Goal: Contribute content

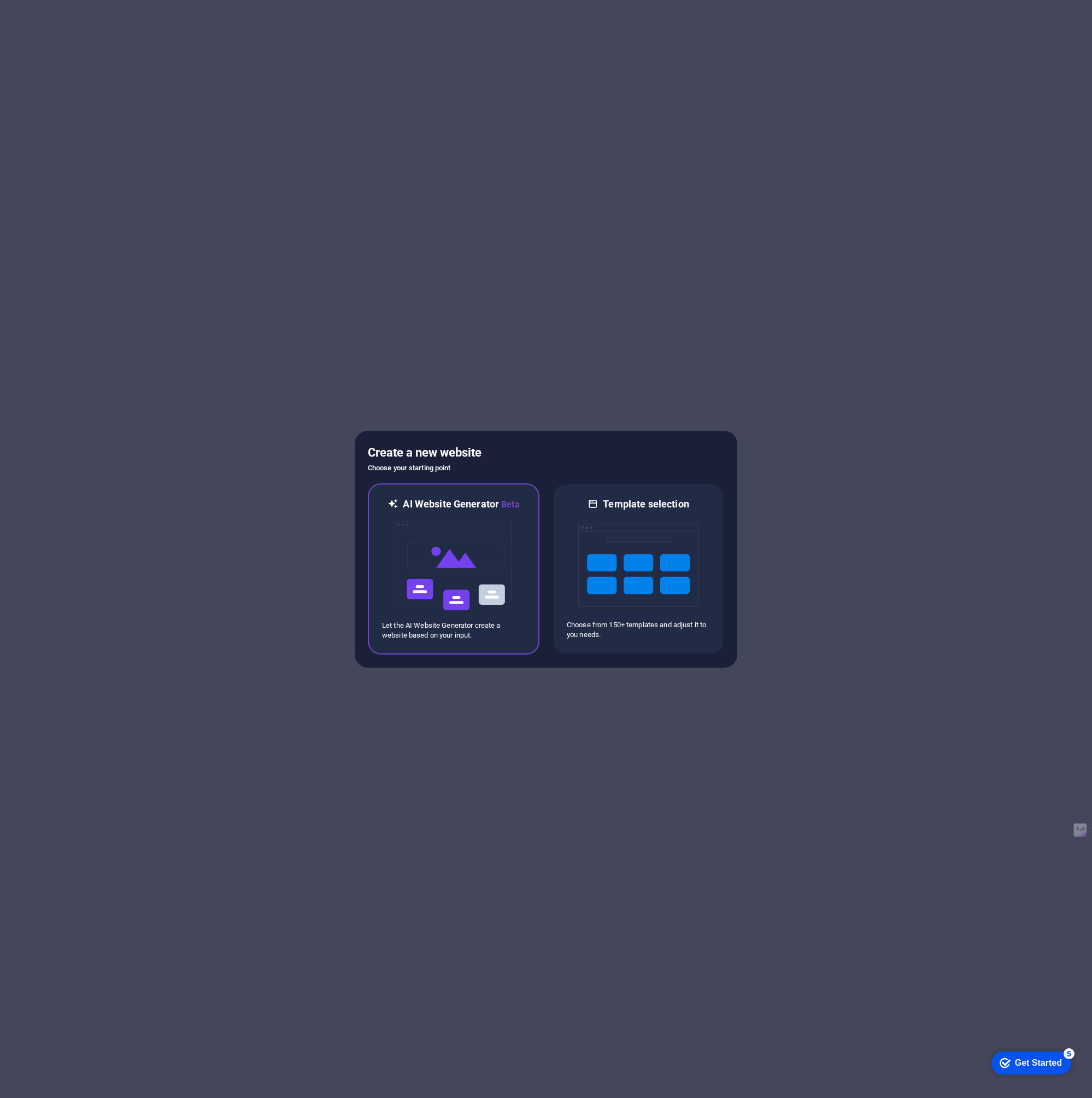
click at [473, 535] on img at bounding box center [454, 566] width 120 height 110
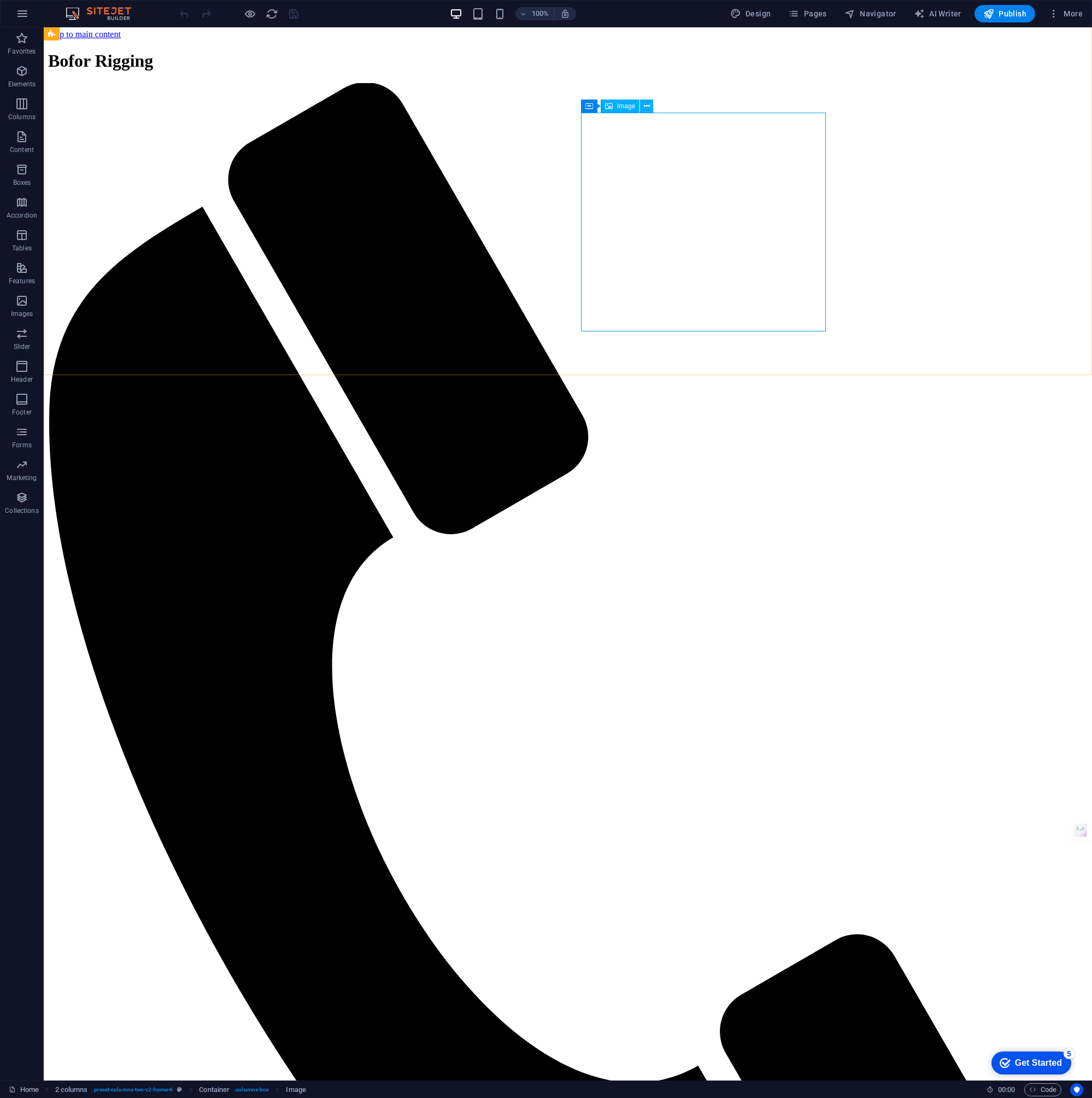
click at [629, 103] on span "Image" at bounding box center [626, 106] width 18 height 7
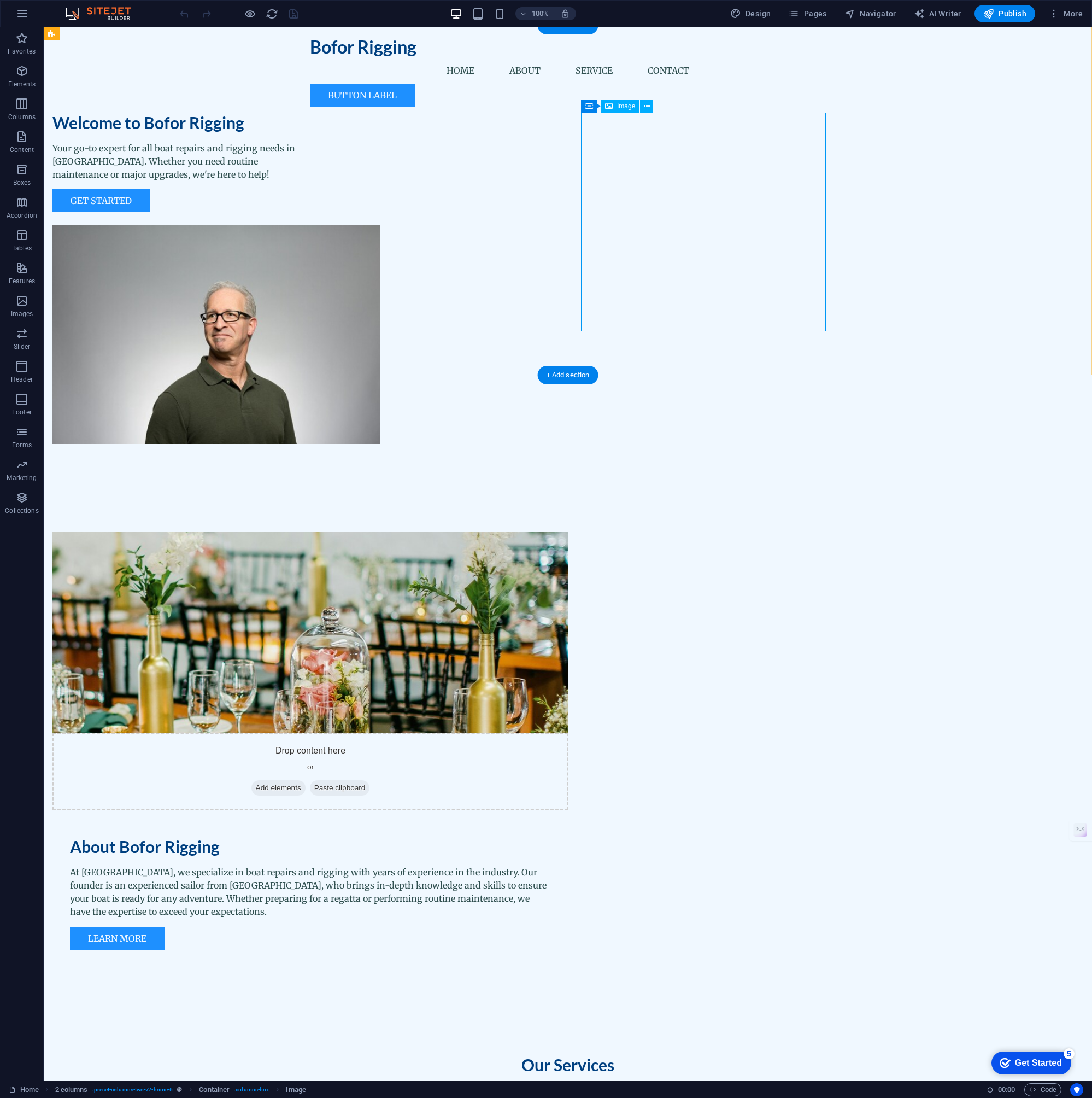
click at [297, 225] on figure at bounding box center [175, 334] width 245 height 219
select select "px"
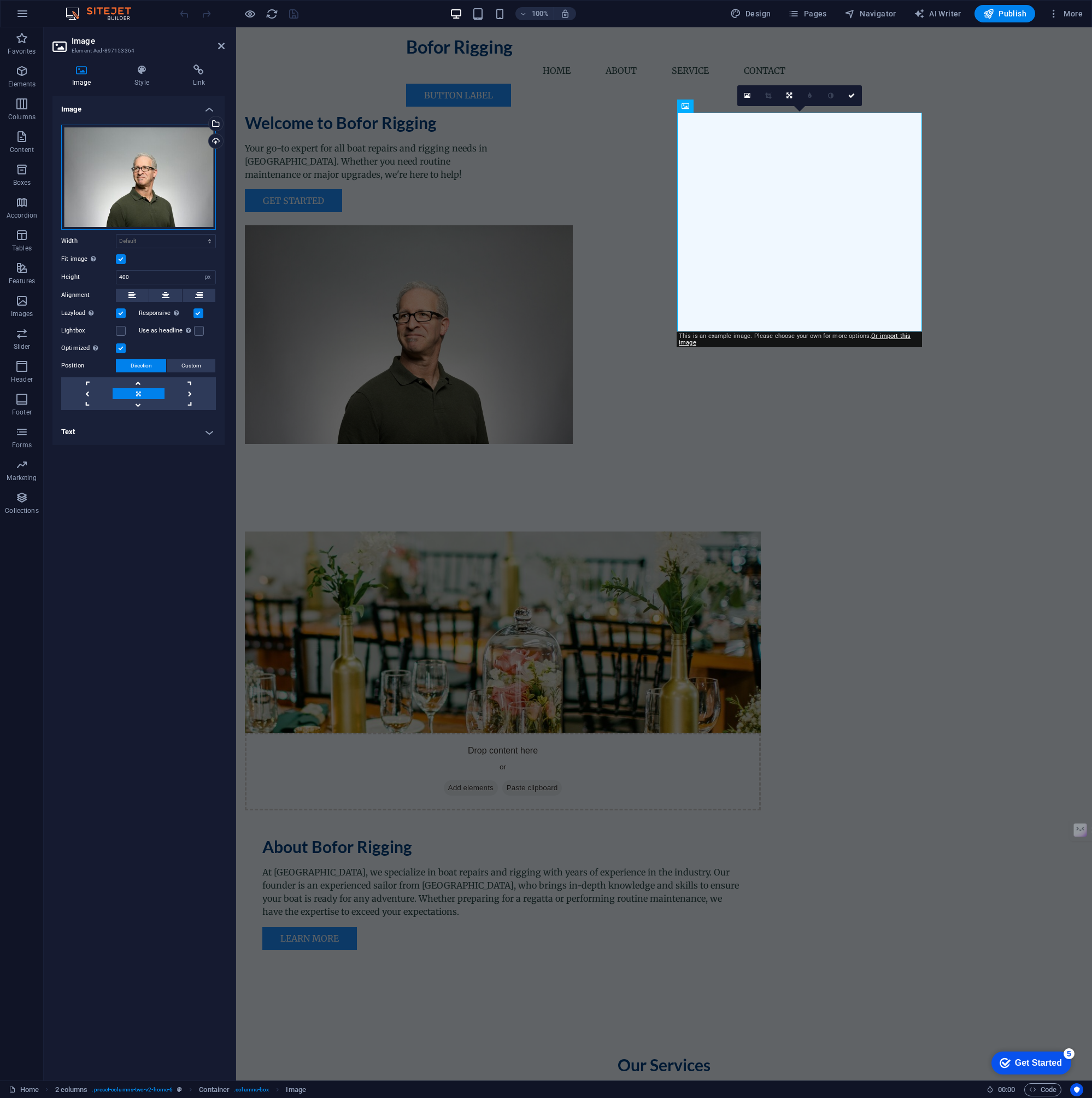
click at [181, 164] on div "Drag files here, click to choose files or select files from Files or our free s…" at bounding box center [138, 177] width 155 height 105
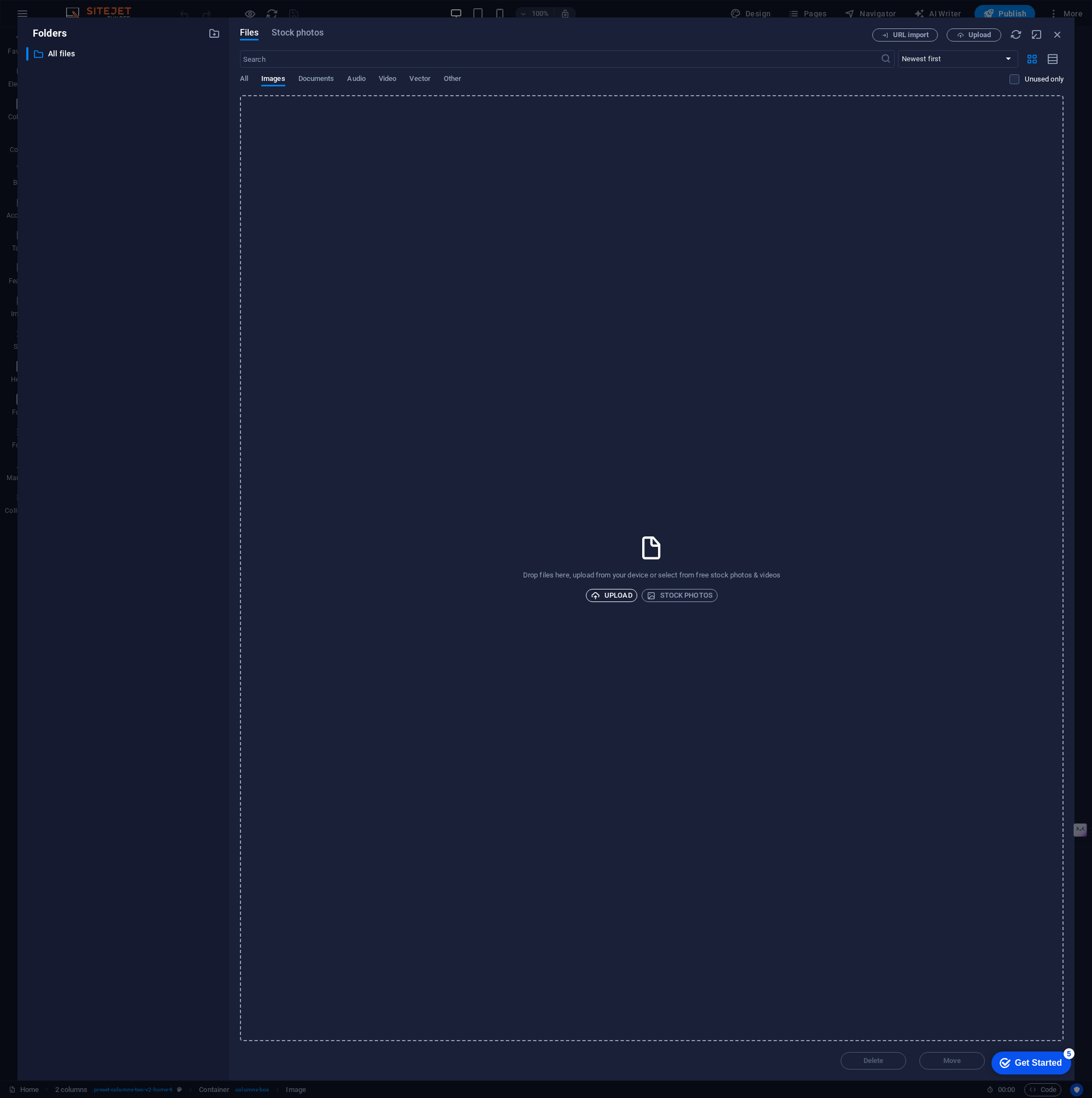
click at [614, 590] on span "Upload" at bounding box center [611, 595] width 42 height 13
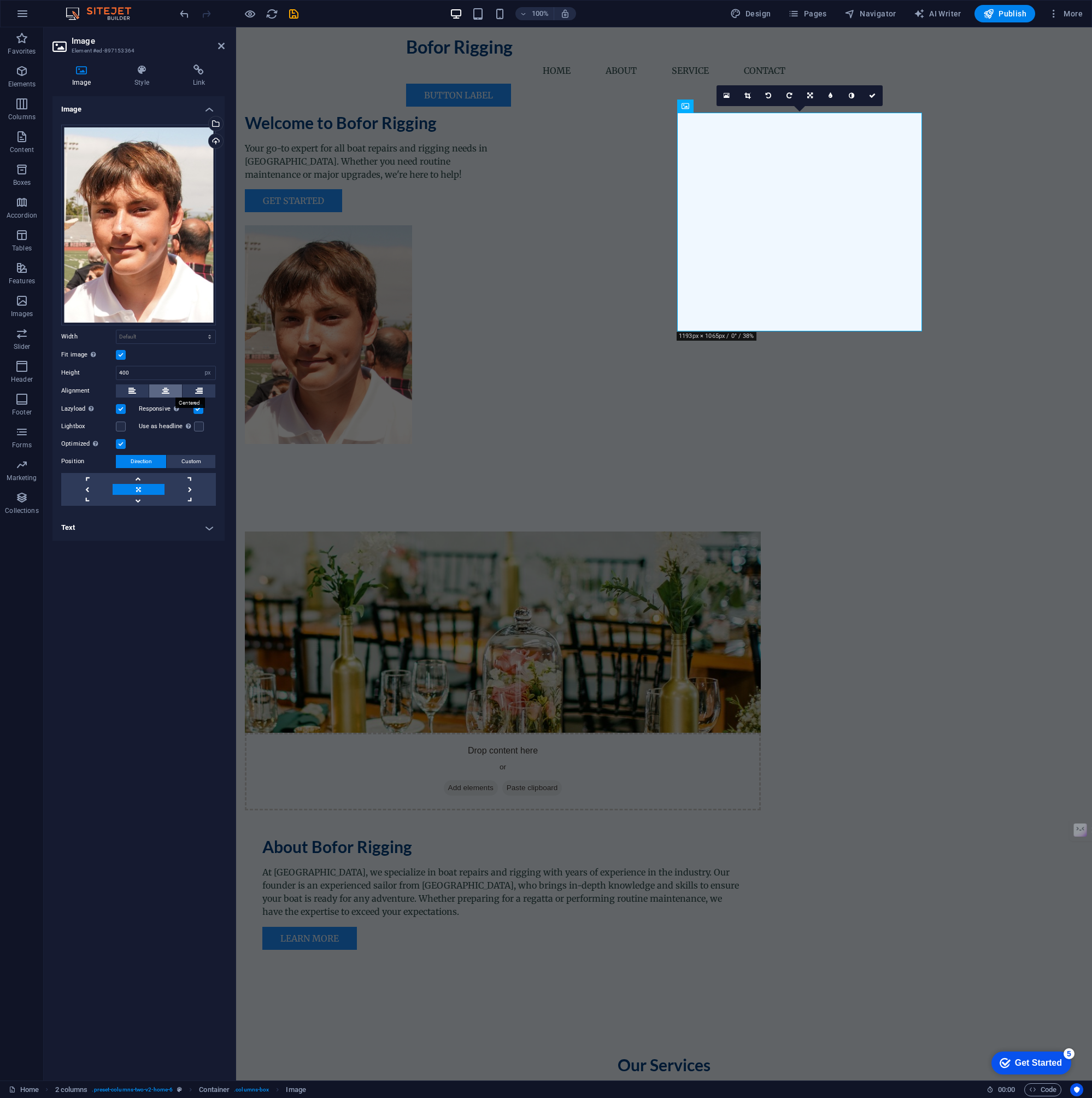
click at [164, 391] on icon at bounding box center [165, 391] width 8 height 13
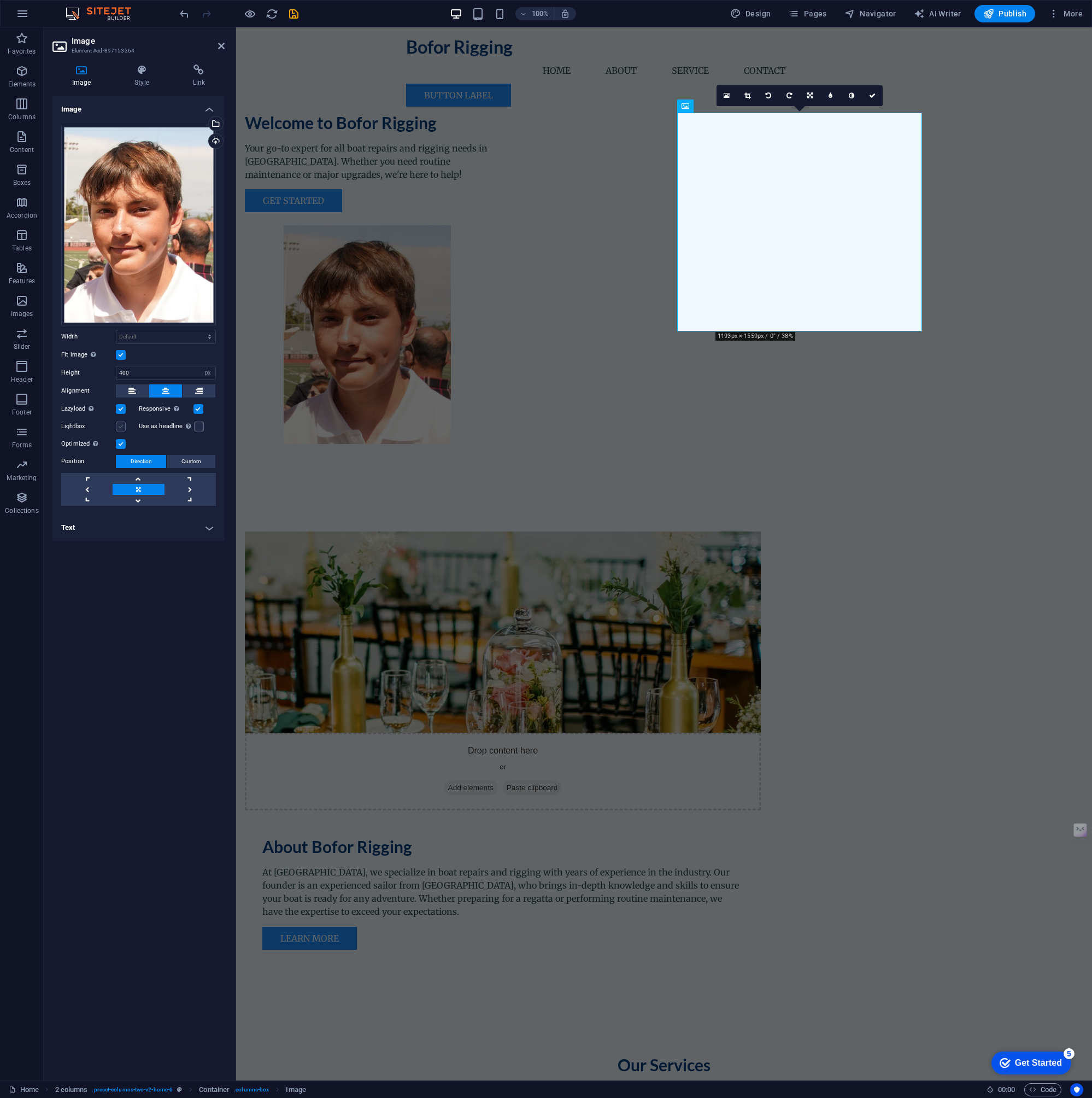
click at [122, 428] on label at bounding box center [121, 427] width 10 height 10
click at [0, 0] on input "Lightbox" at bounding box center [0, 0] width 0 height 0
click at [120, 358] on label at bounding box center [121, 355] width 10 height 10
click at [0, 0] on input "Fit image Automatically fit image to a fixed width and height" at bounding box center [0, 0] width 0 height 0
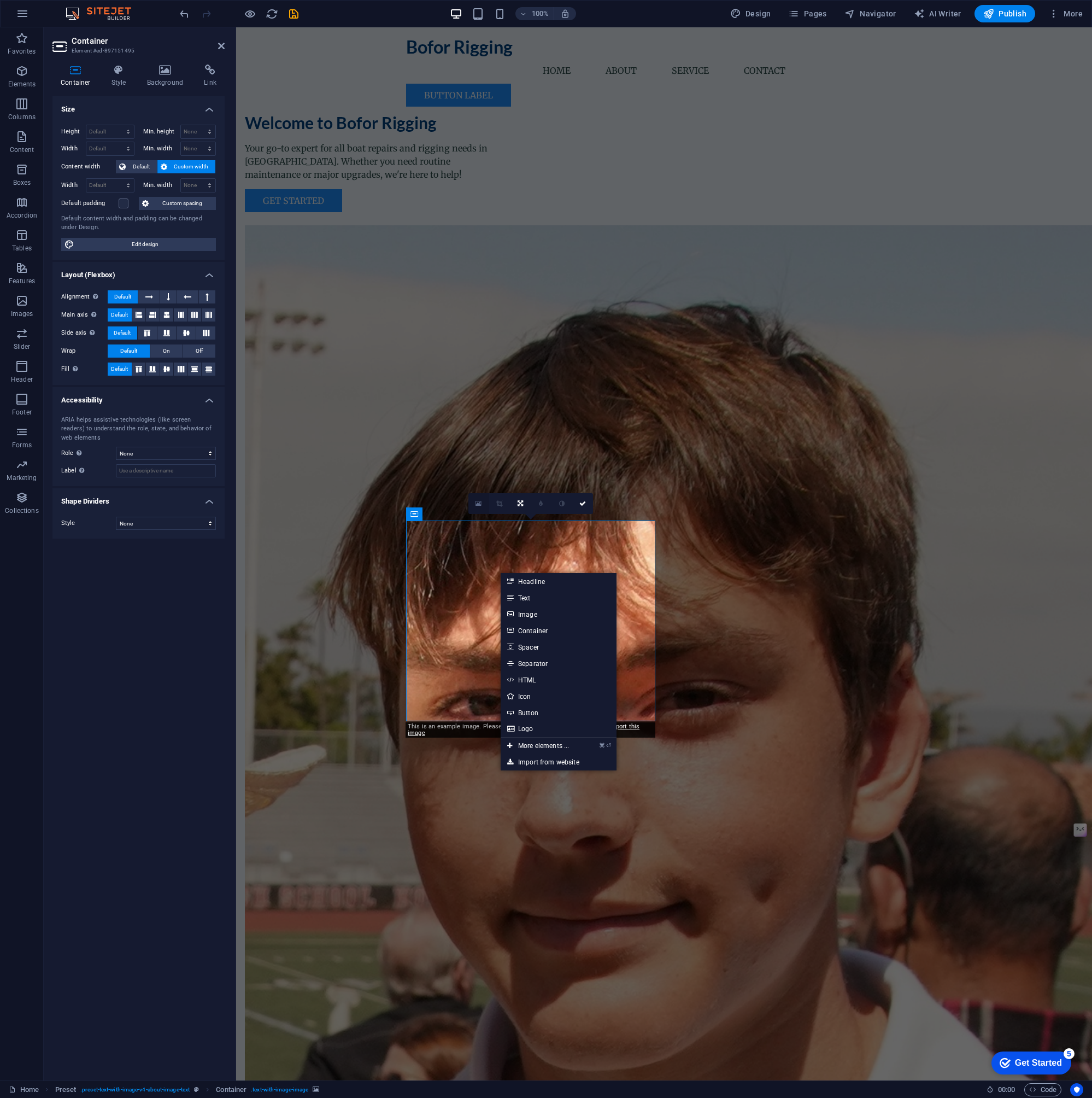
click at [479, 503] on icon at bounding box center [479, 503] width 6 height 8
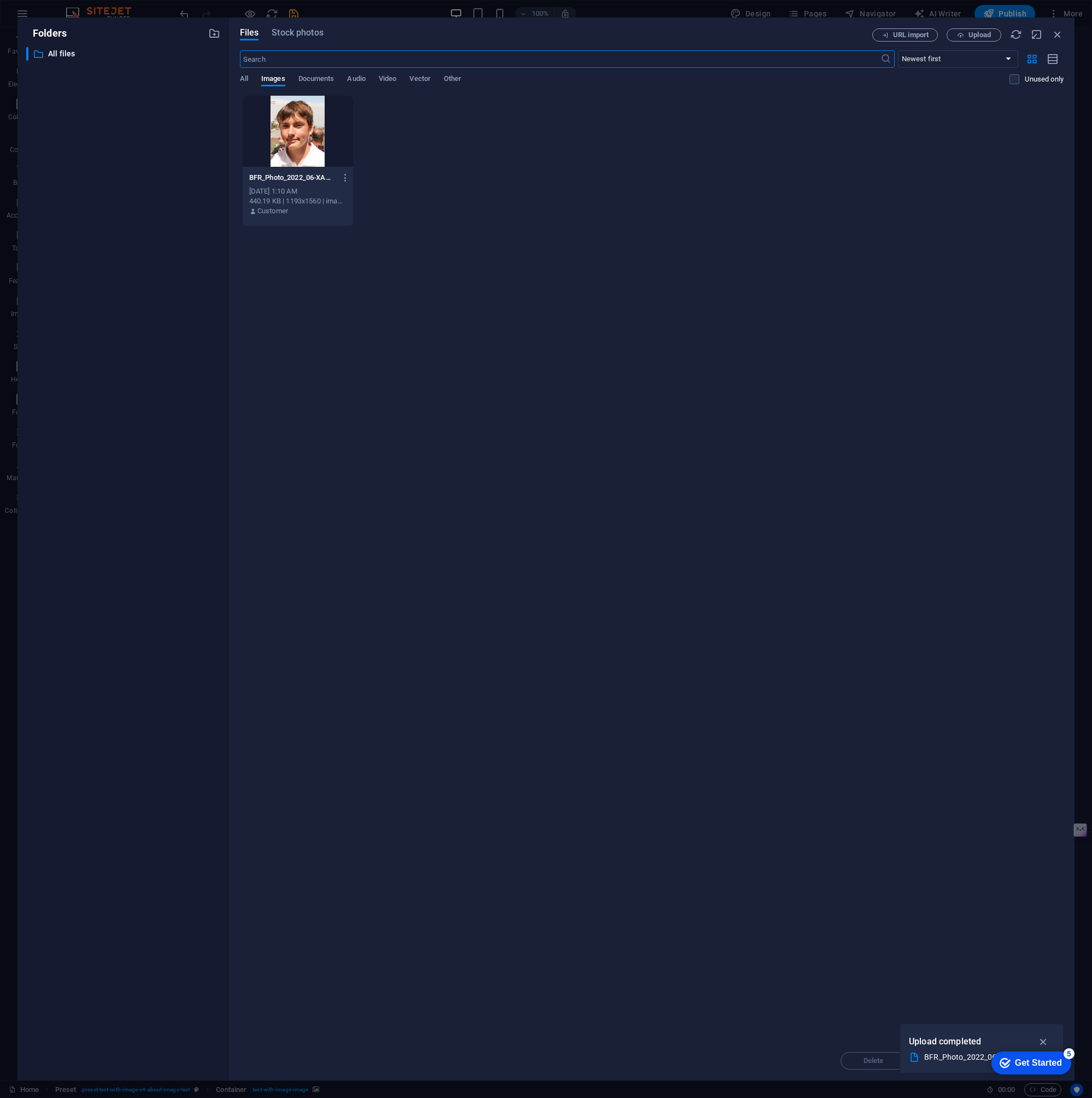
click at [443, 105] on div "BFR_Photo_2022_06-XAWc2h97QItmAIdUr0fG-w.jpg BFR_Photo_2022_06-XAWc2h97QItmAIdU…" at bounding box center [652, 160] width 824 height 131
click at [297, 28] on span "Stock photos" at bounding box center [297, 32] width 51 height 13
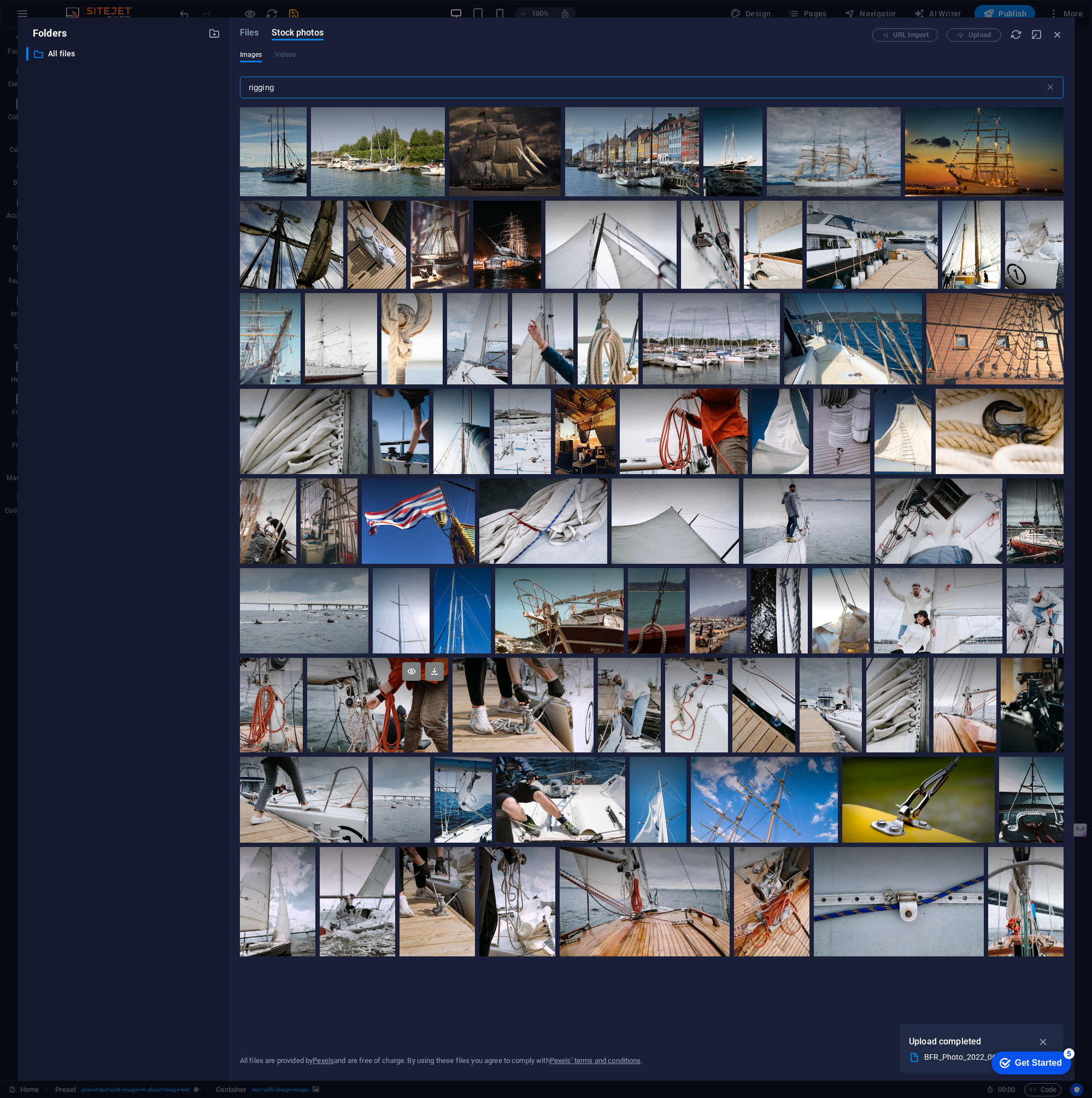
type input "rigging"
click at [383, 687] on div at bounding box center [378, 681] width 141 height 47
click at [432, 674] on icon at bounding box center [435, 672] width 18 height 18
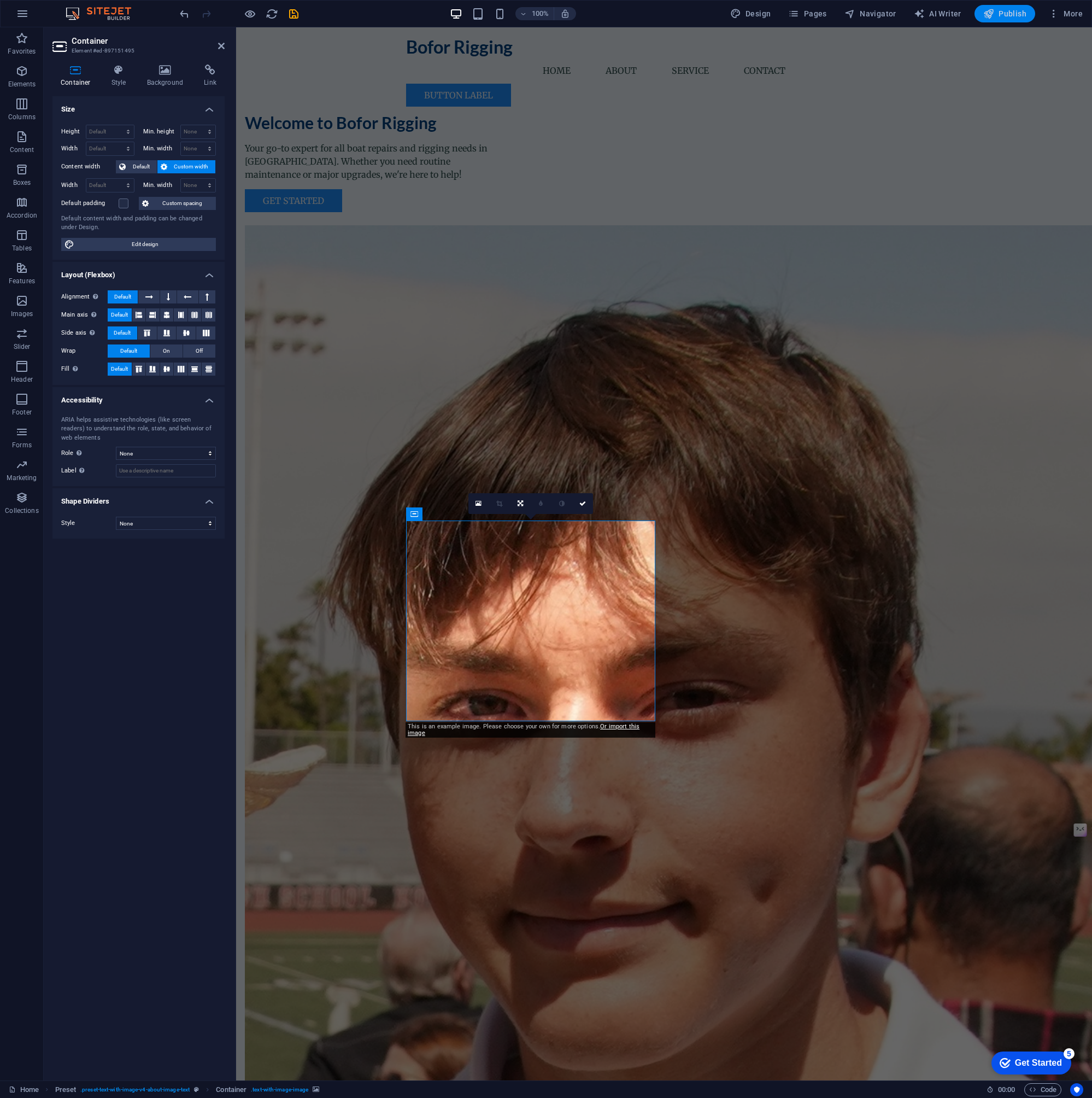
click at [999, 18] on span "Publish" at bounding box center [1005, 13] width 43 height 11
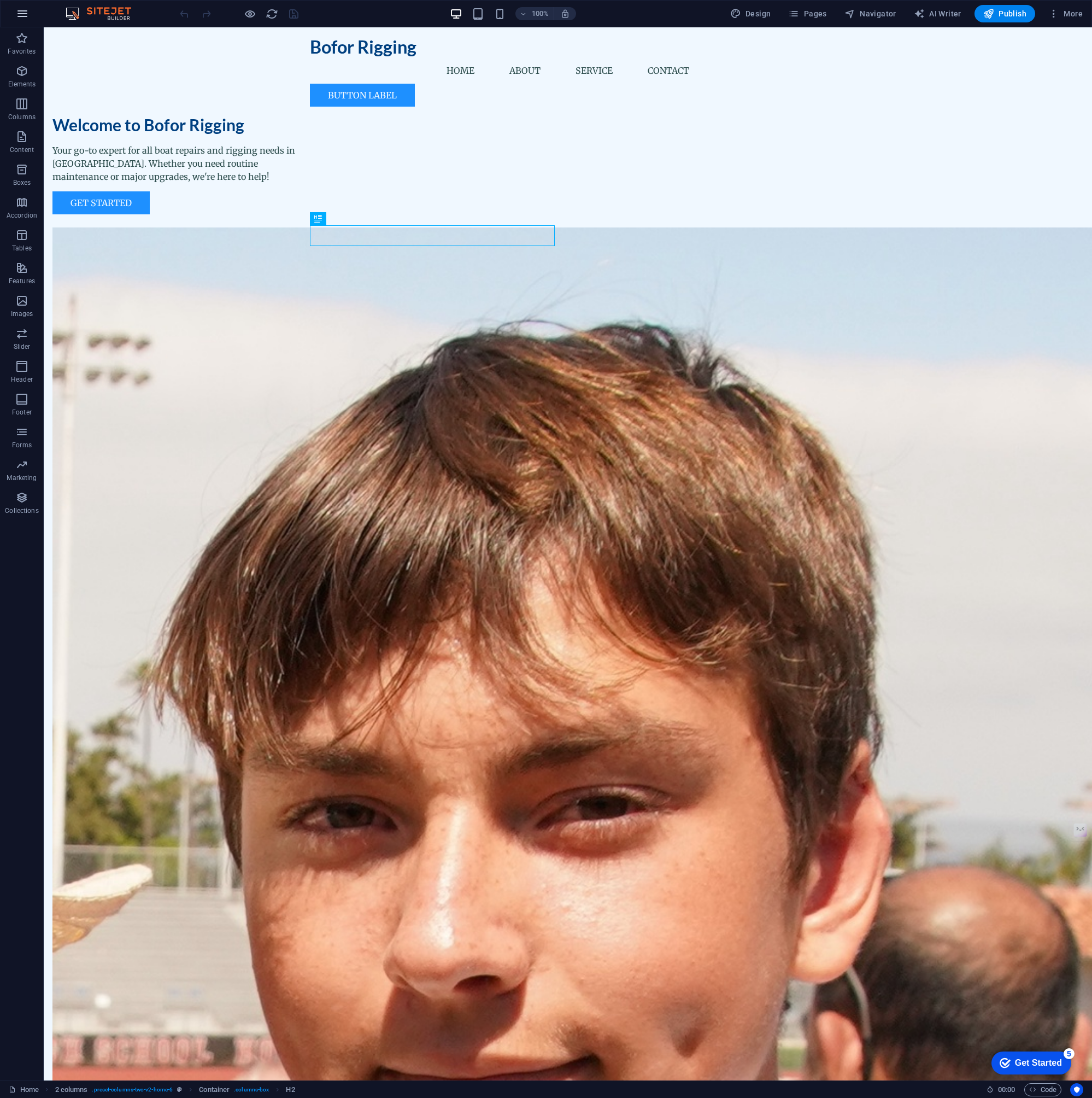
click at [24, 17] on icon "button" at bounding box center [22, 13] width 13 height 13
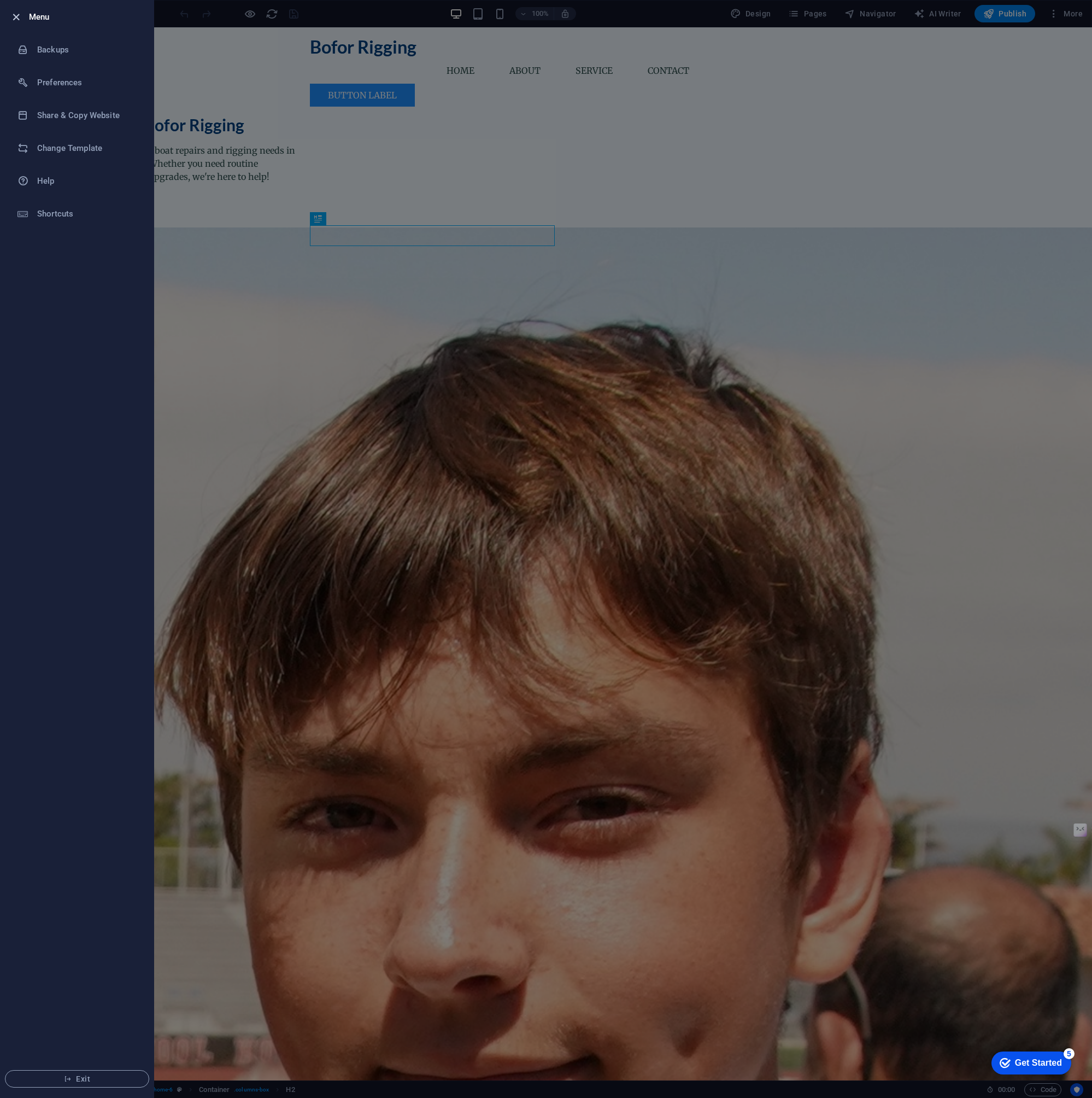
click at [17, 15] on icon "button" at bounding box center [16, 17] width 13 height 13
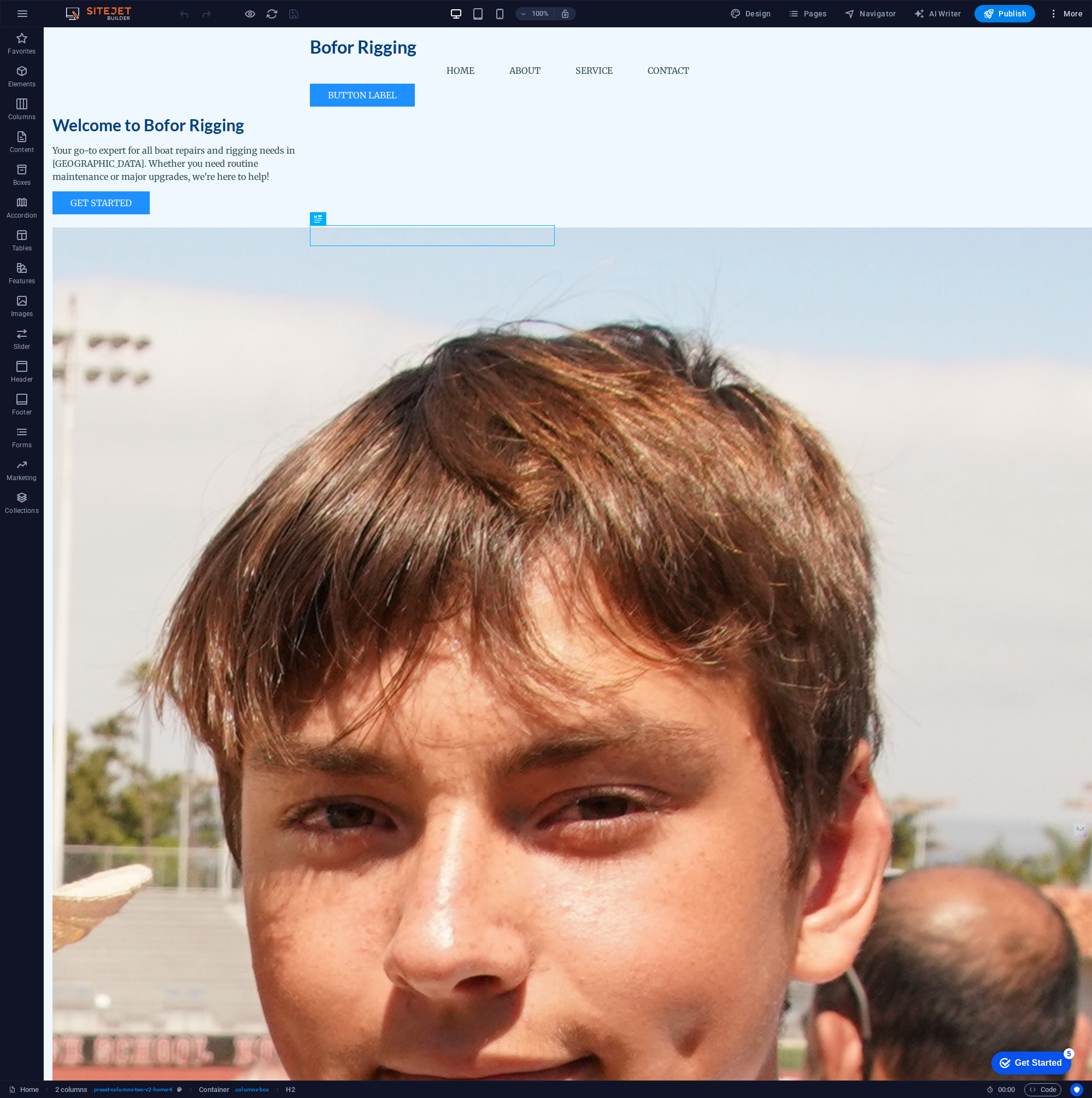
click at [1056, 10] on icon "button" at bounding box center [1054, 13] width 11 height 11
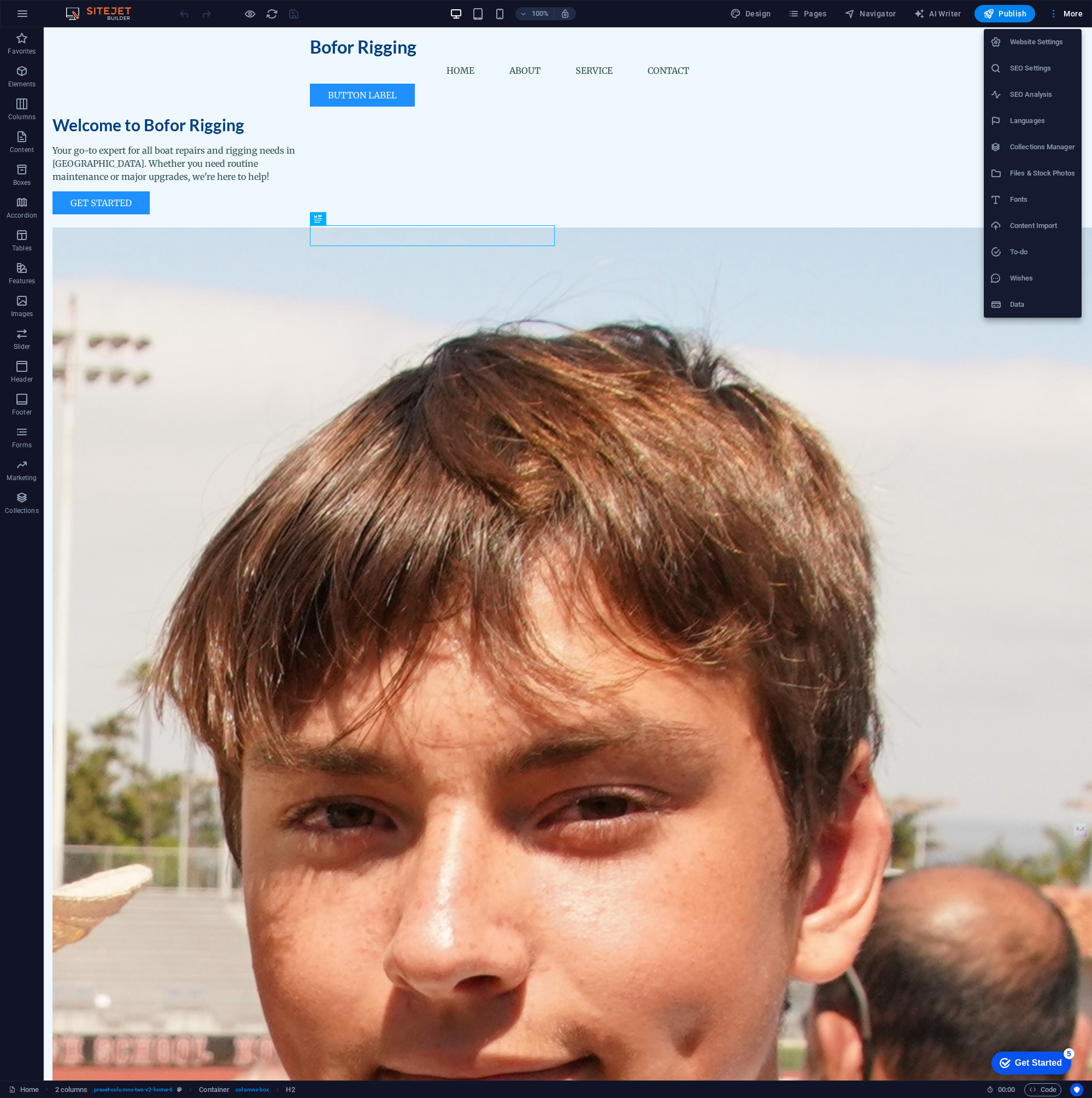
click at [1036, 45] on h6 "Website Settings" at bounding box center [1043, 42] width 65 height 13
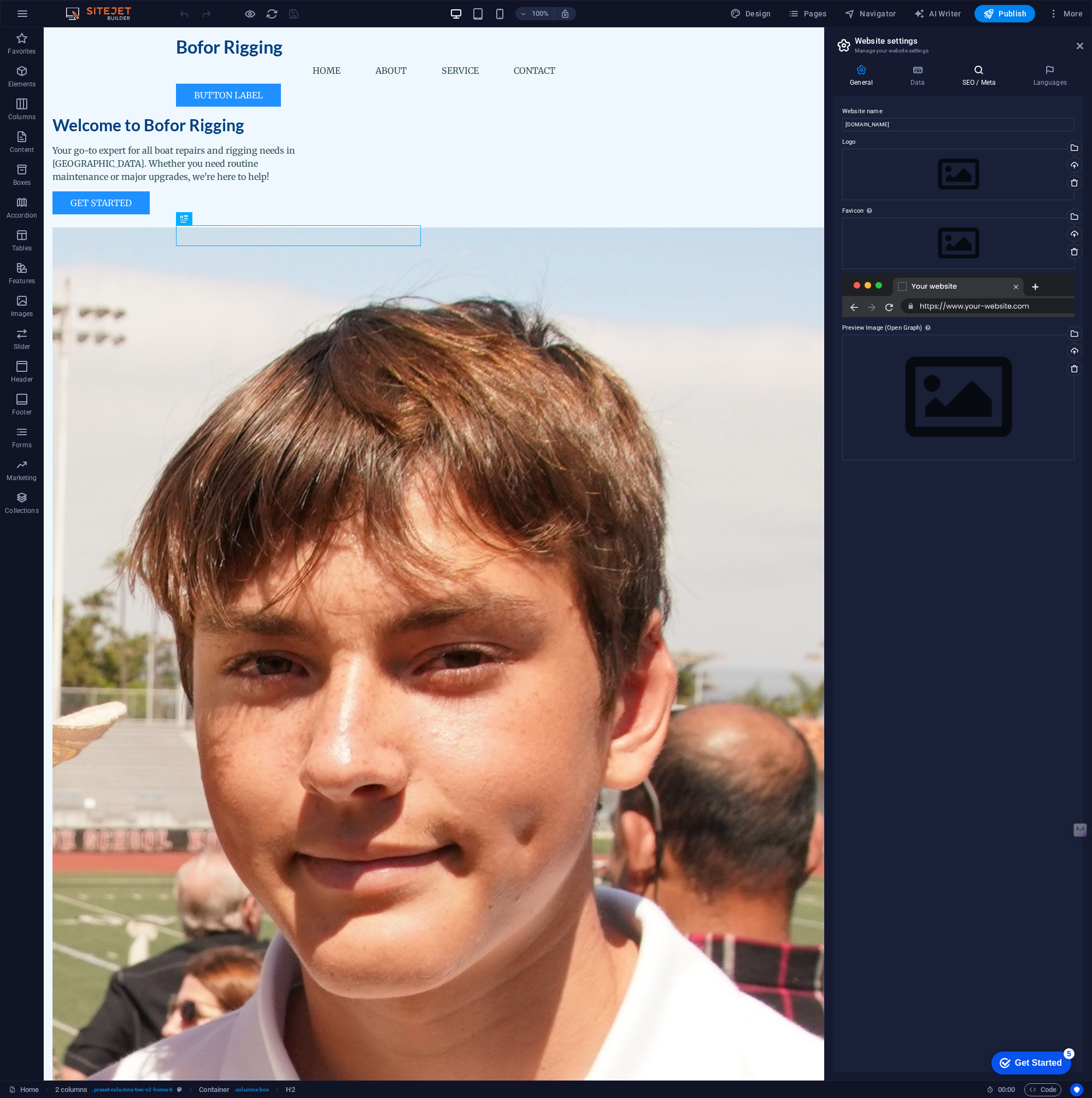
click at [984, 78] on h4 "SEO / Meta" at bounding box center [981, 76] width 71 height 23
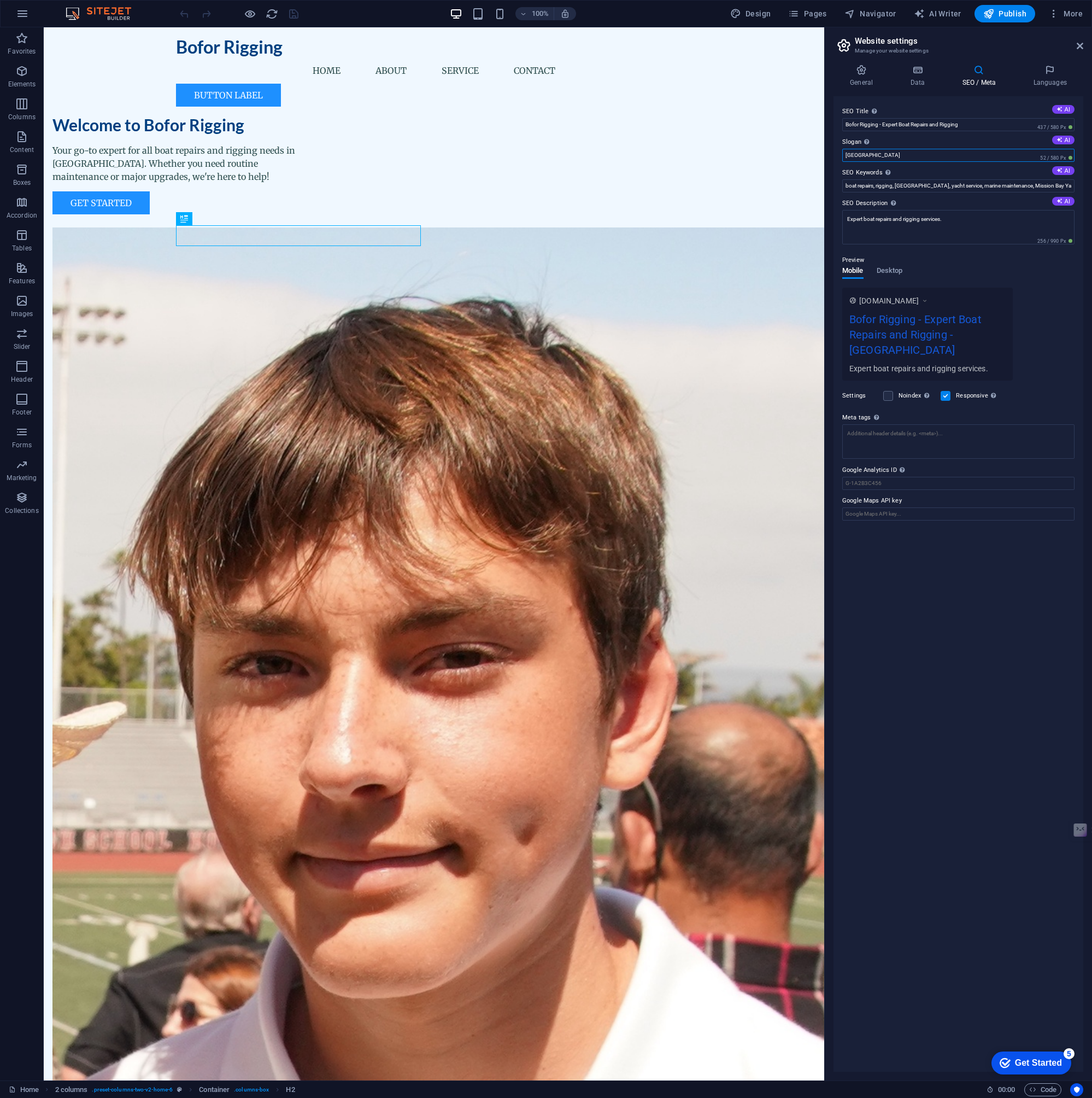
click at [864, 156] on input "Berlin" at bounding box center [959, 155] width 233 height 13
click at [864, 156] on input "Berlin" at bounding box center [959, 155] width 233 height 13
click at [851, 156] on input "Where you need those lines..." at bounding box center [959, 155] width 233 height 13
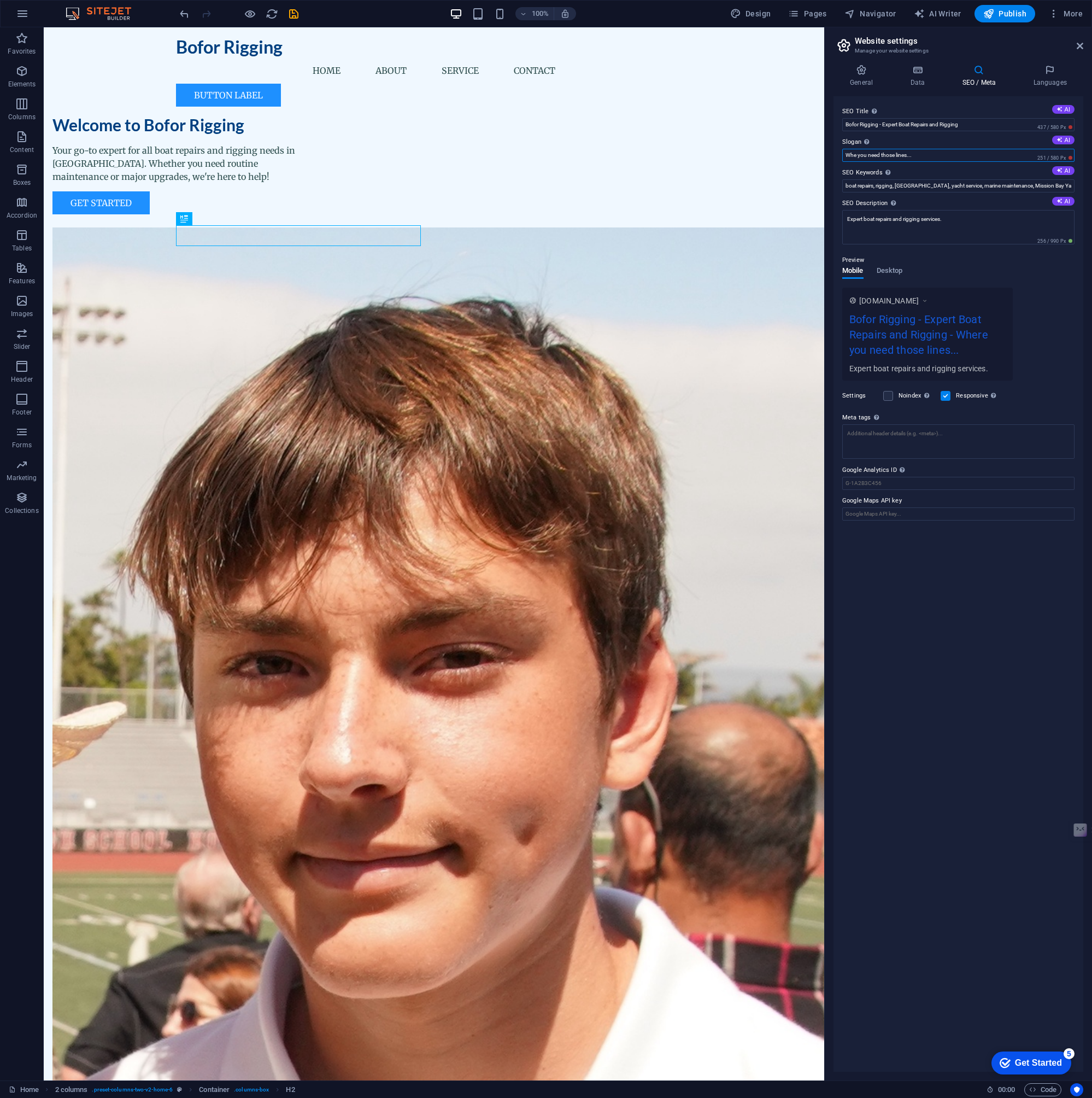
type input "When you need those lines..."
click at [1002, 13] on span "Publish" at bounding box center [1005, 13] width 43 height 11
